Goal: Task Accomplishment & Management: Use online tool/utility

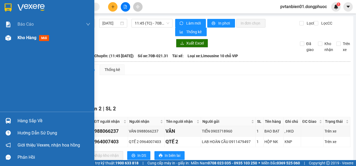
click at [22, 36] on span "Kho hàng" at bounding box center [27, 37] width 19 height 5
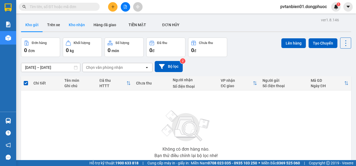
click at [76, 24] on button "Kho nhận" at bounding box center [76, 24] width 25 height 13
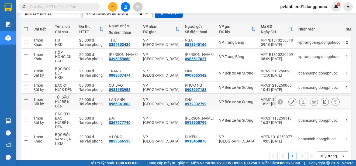
scroll to position [63, 0]
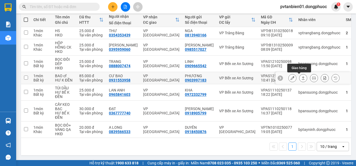
click at [302, 79] on icon at bounding box center [304, 78] width 4 height 4
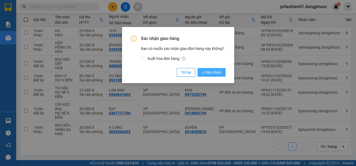
click at [216, 73] on span "Xác nhận" at bounding box center [211, 72] width 19 height 6
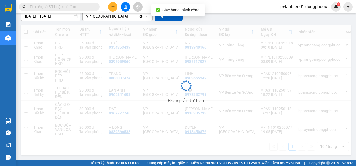
scroll to position [51, 0]
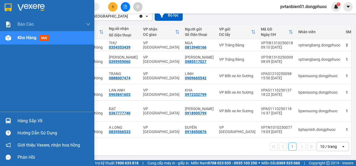
click at [24, 120] on div "Hàng sắp về" at bounding box center [54, 121] width 73 height 8
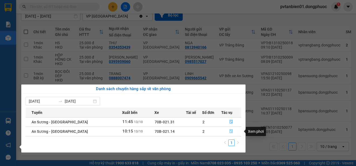
click at [230, 132] on icon "file-done" at bounding box center [232, 131] width 4 height 4
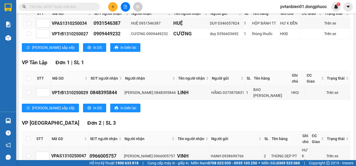
scroll to position [128, 0]
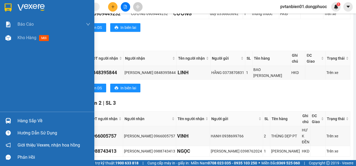
click at [18, 116] on div "Hàng sắp về" at bounding box center [47, 121] width 94 height 12
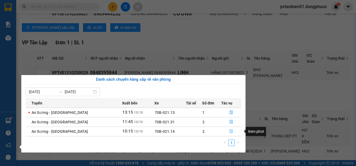
click at [230, 130] on icon "file-done" at bounding box center [232, 131] width 4 height 4
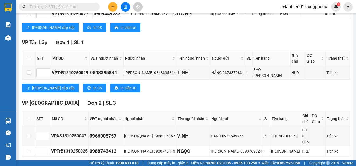
click at [69, 8] on input "text" at bounding box center [62, 7] width 64 height 6
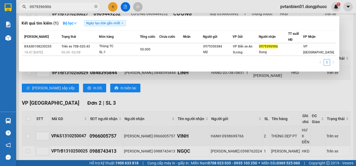
type input "0979396906"
click at [215, 1] on div at bounding box center [178, 83] width 356 height 166
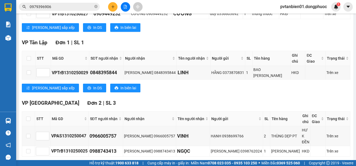
click at [57, 3] on span "0979396906" at bounding box center [59, 7] width 81 height 8
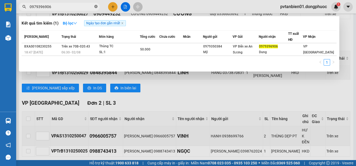
click at [97, 8] on icon "close-circle" at bounding box center [95, 6] width 3 height 3
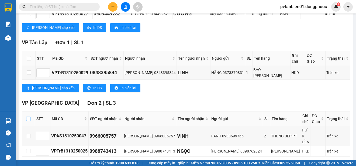
click at [29, 117] on input "checkbox" at bounding box center [28, 119] width 4 height 4
checkbox input "true"
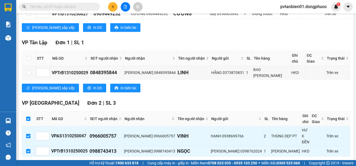
click at [93, 162] on span "Nhập kho nhận" at bounding box center [106, 165] width 26 height 6
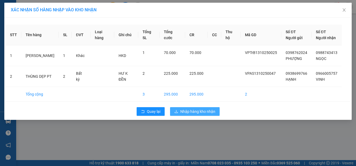
click at [199, 111] on span "Nhập hàng kho nhận" at bounding box center [198, 111] width 35 height 6
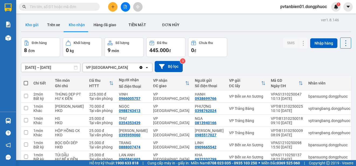
click at [35, 22] on button "Kho gửi" at bounding box center [32, 24] width 22 height 13
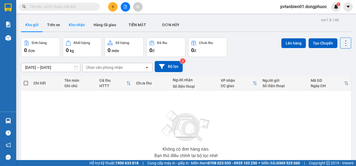
click at [77, 26] on button "Kho nhận" at bounding box center [76, 24] width 25 height 13
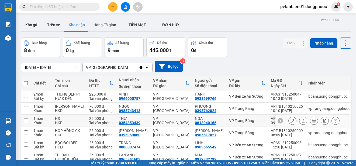
scroll to position [27, 0]
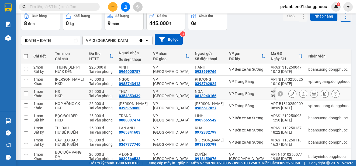
click at [24, 95] on input "checkbox" at bounding box center [26, 93] width 4 height 4
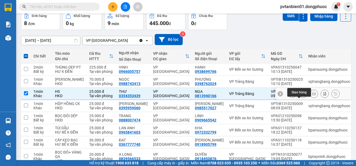
click at [302, 96] on icon at bounding box center [304, 94] width 4 height 4
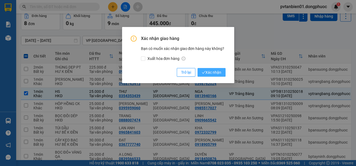
click at [213, 71] on span "Xác nhận" at bounding box center [211, 72] width 19 height 6
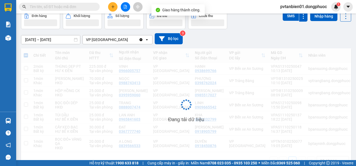
checkbox input "false"
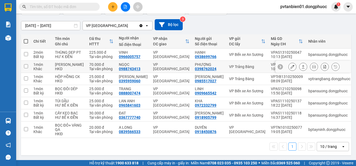
scroll to position [0, 0]
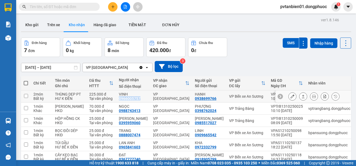
drag, startPoint x: 111, startPoint y: 101, endPoint x: 127, endPoint y: 104, distance: 16.2
click at [127, 103] on td "[PERSON_NAME] 0966005757" at bounding box center [133, 96] width 34 height 12
checkbox input "true"
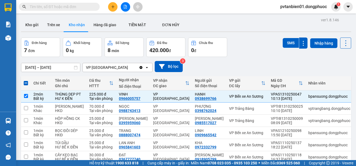
click at [53, 7] on input "text" at bounding box center [62, 7] width 64 height 6
paste input "0966005757"
type input "0966005757"
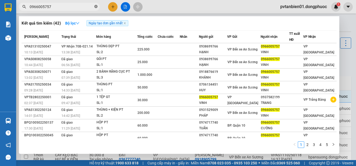
click at [96, 6] on icon "close-circle" at bounding box center [95, 6] width 3 height 3
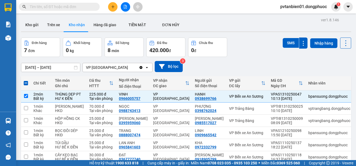
click at [26, 83] on span at bounding box center [26, 83] width 4 height 4
click at [26, 80] on input "checkbox" at bounding box center [26, 80] width 0 height 0
checkbox input "true"
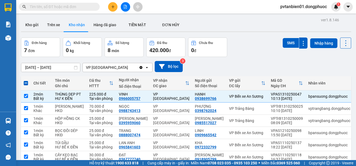
checkbox input "true"
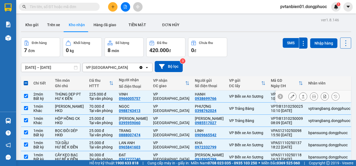
click at [26, 97] on input "checkbox" at bounding box center [26, 96] width 4 height 4
checkbox input "false"
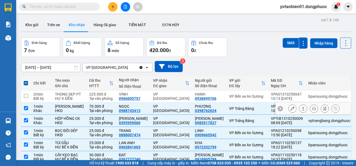
click at [26, 110] on input "checkbox" at bounding box center [26, 108] width 4 height 4
checkbox input "false"
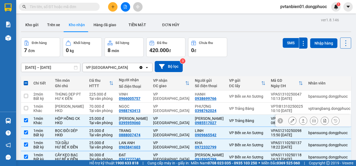
click at [26, 122] on input "checkbox" at bounding box center [26, 120] width 4 height 4
checkbox input "false"
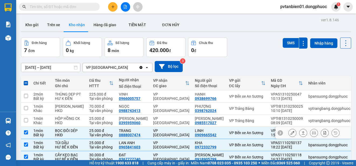
drag, startPoint x: 26, startPoint y: 148, endPoint x: 28, endPoint y: 140, distance: 7.8
click at [26, 134] on input "checkbox" at bounding box center [26, 132] width 4 height 4
checkbox input "false"
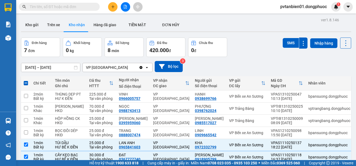
click at [26, 82] on span at bounding box center [26, 83] width 4 height 4
click at [26, 80] on input "checkbox" at bounding box center [26, 80] width 0 height 0
checkbox input "true"
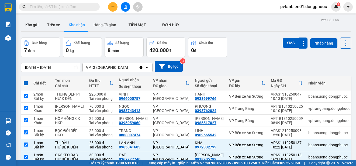
checkbox input "true"
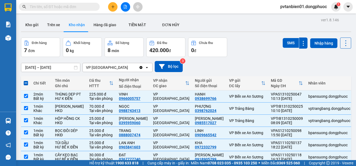
click at [26, 82] on span at bounding box center [26, 83] width 4 height 4
click at [26, 80] on input "checkbox" at bounding box center [26, 80] width 0 height 0
click at [26, 82] on span at bounding box center [26, 83] width 4 height 4
click at [26, 80] on input "checkbox" at bounding box center [26, 80] width 0 height 0
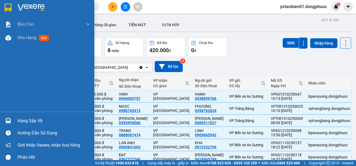
click at [10, 4] on img at bounding box center [8, 8] width 7 height 8
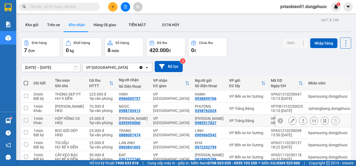
scroll to position [27, 0]
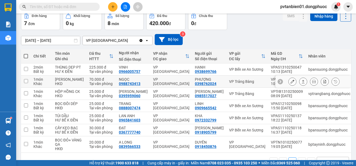
click at [25, 87] on td at bounding box center [26, 82] width 10 height 12
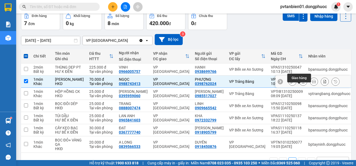
click at [302, 83] on icon at bounding box center [304, 82] width 4 height 4
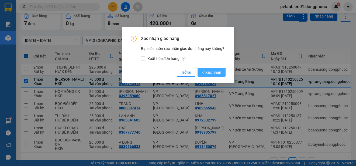
click at [209, 72] on span "Xác nhận" at bounding box center [211, 72] width 19 height 6
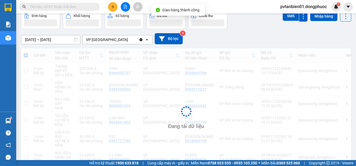
checkbox input "false"
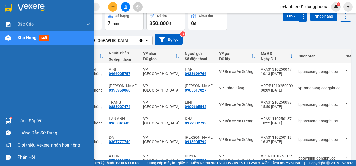
click at [10, 122] on img at bounding box center [8, 121] width 6 height 6
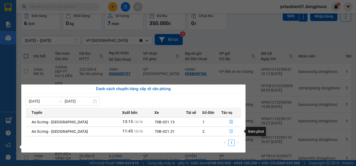
click at [230, 130] on icon "file-done" at bounding box center [232, 131] width 4 height 4
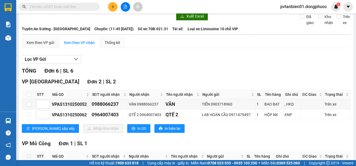
scroll to position [54, 0]
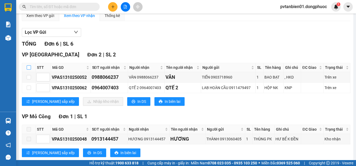
click at [30, 67] on input "checkbox" at bounding box center [29, 67] width 4 height 4
checkbox input "true"
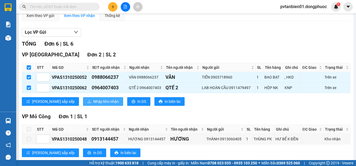
click at [93, 100] on span "Nhập kho nhận" at bounding box center [106, 101] width 26 height 6
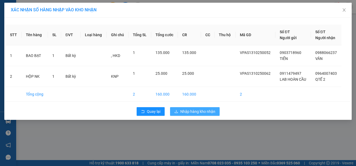
click at [208, 112] on span "Nhập hàng kho nhận" at bounding box center [198, 111] width 35 height 6
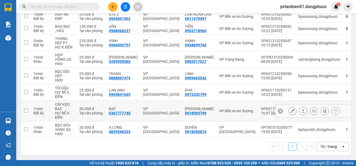
scroll to position [27, 0]
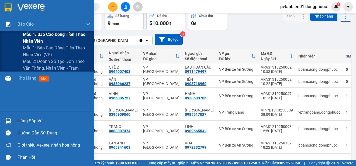
click at [42, 35] on span "Mẫu 1: Báo cáo dòng tiền theo nhân viên" at bounding box center [56, 37] width 67 height 13
